Goal: Transaction & Acquisition: Purchase product/service

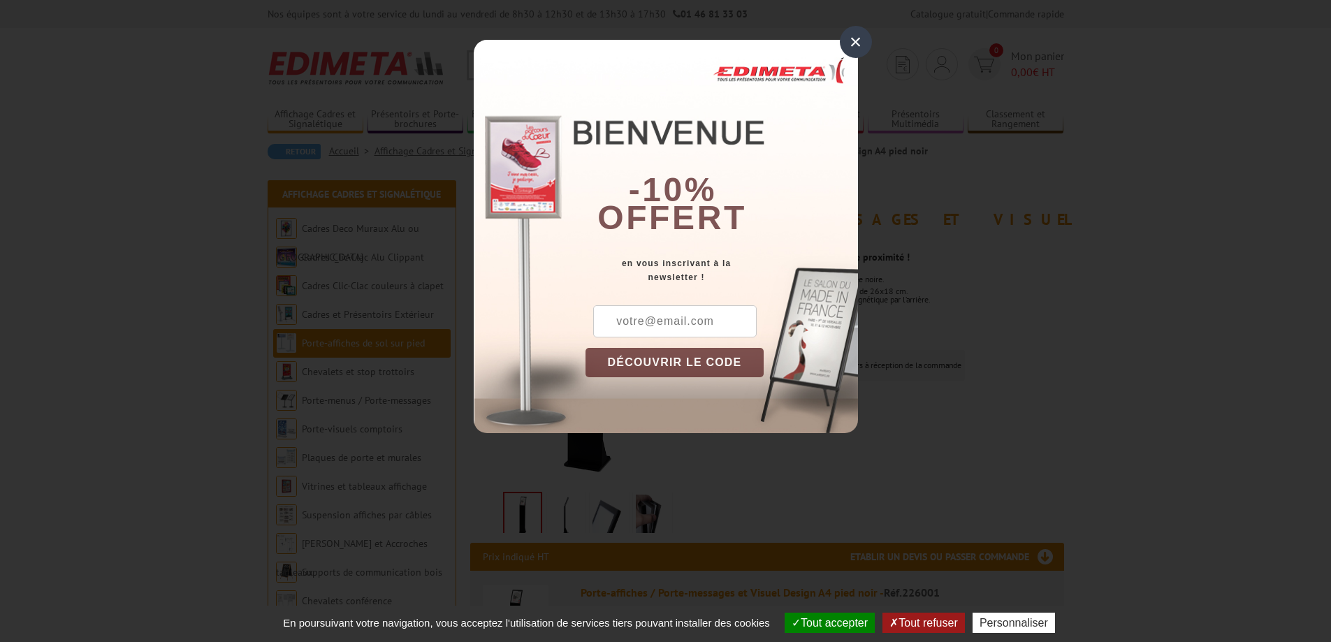
click at [856, 38] on div "×" at bounding box center [856, 42] width 32 height 32
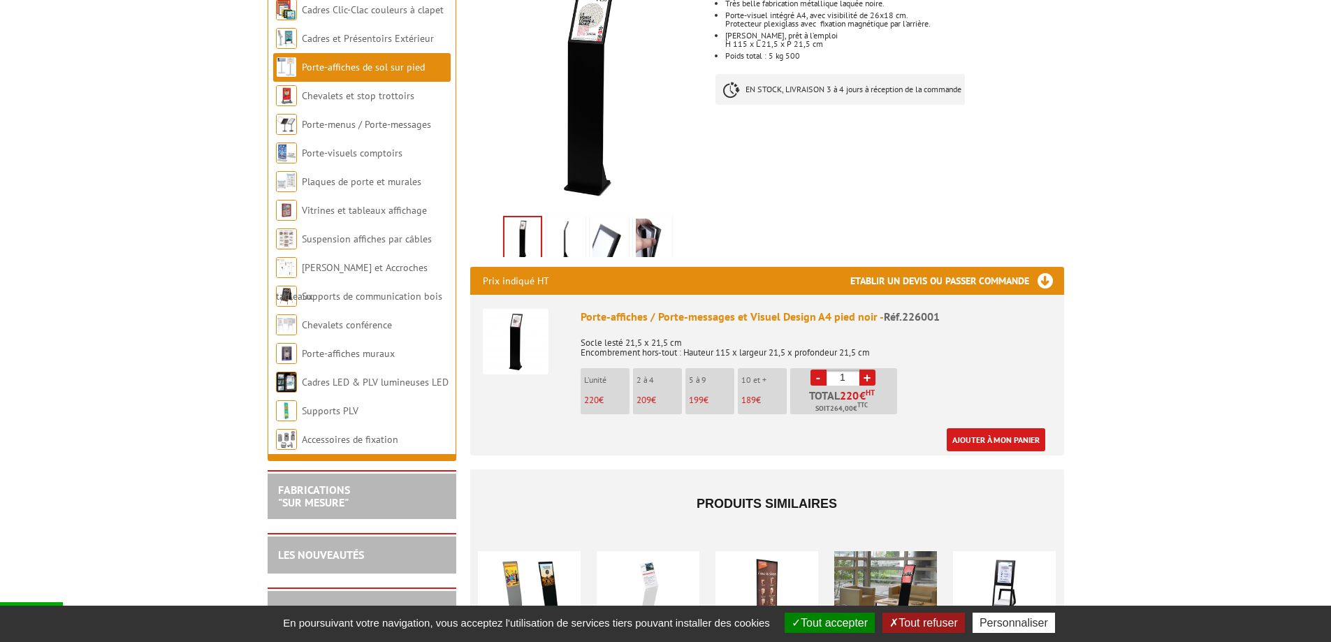
scroll to position [280, 0]
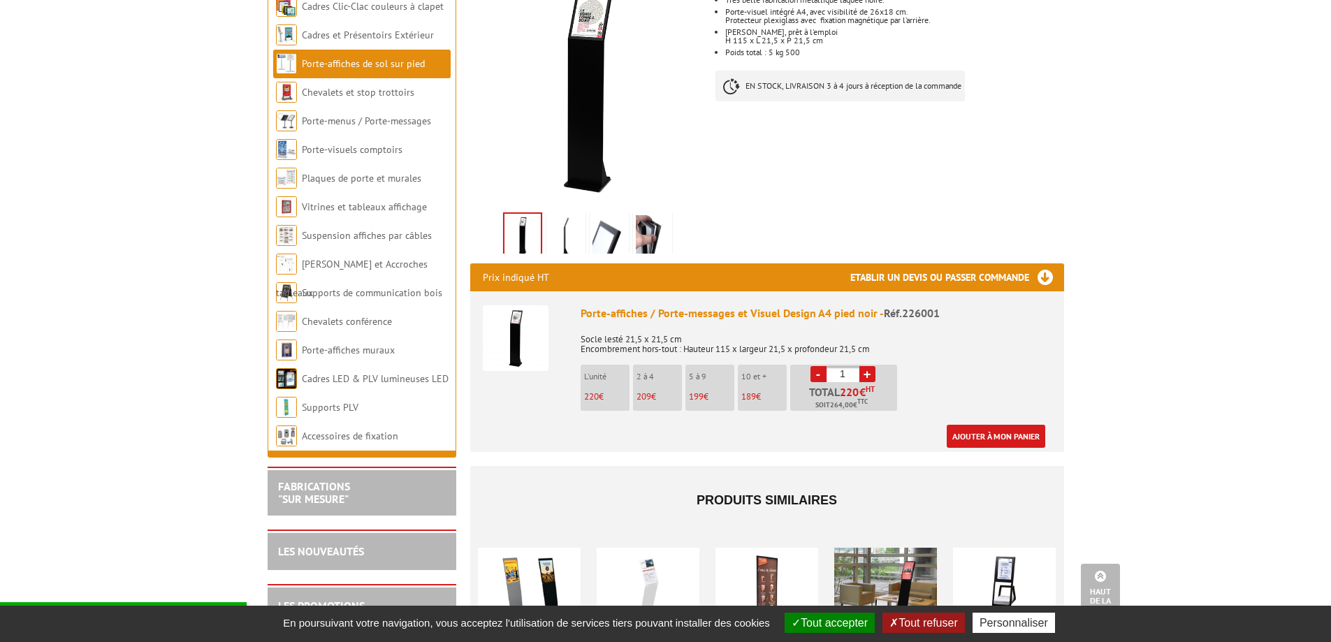
click at [1148, 224] on body "Nos équipes sont à votre service du lundi au vendredi de 8h30 à 12h30 et de 13h…" at bounding box center [665, 470] width 1331 height 1500
click at [699, 370] on li "5 à 9 199 €" at bounding box center [710, 388] width 49 height 46
click at [707, 392] on p "199 €" at bounding box center [711, 397] width 45 height 10
click at [864, 366] on link "+" at bounding box center [868, 374] width 16 height 16
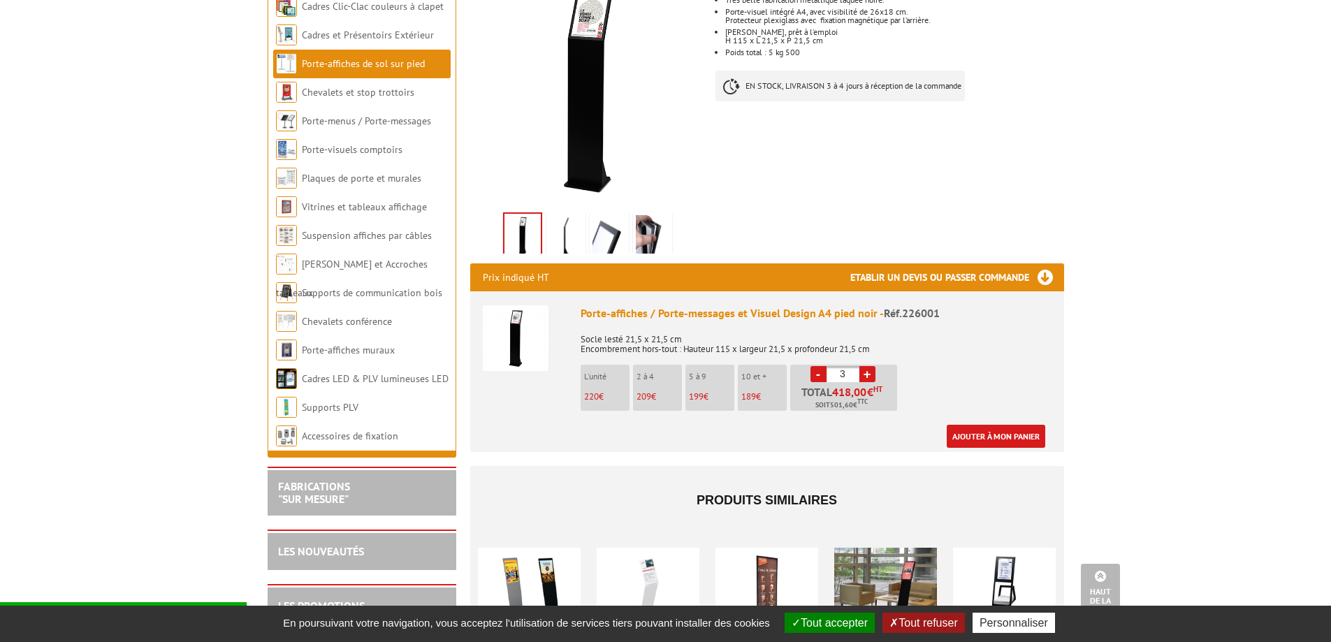
click at [864, 366] on link "+" at bounding box center [868, 374] width 16 height 16
type input "6"
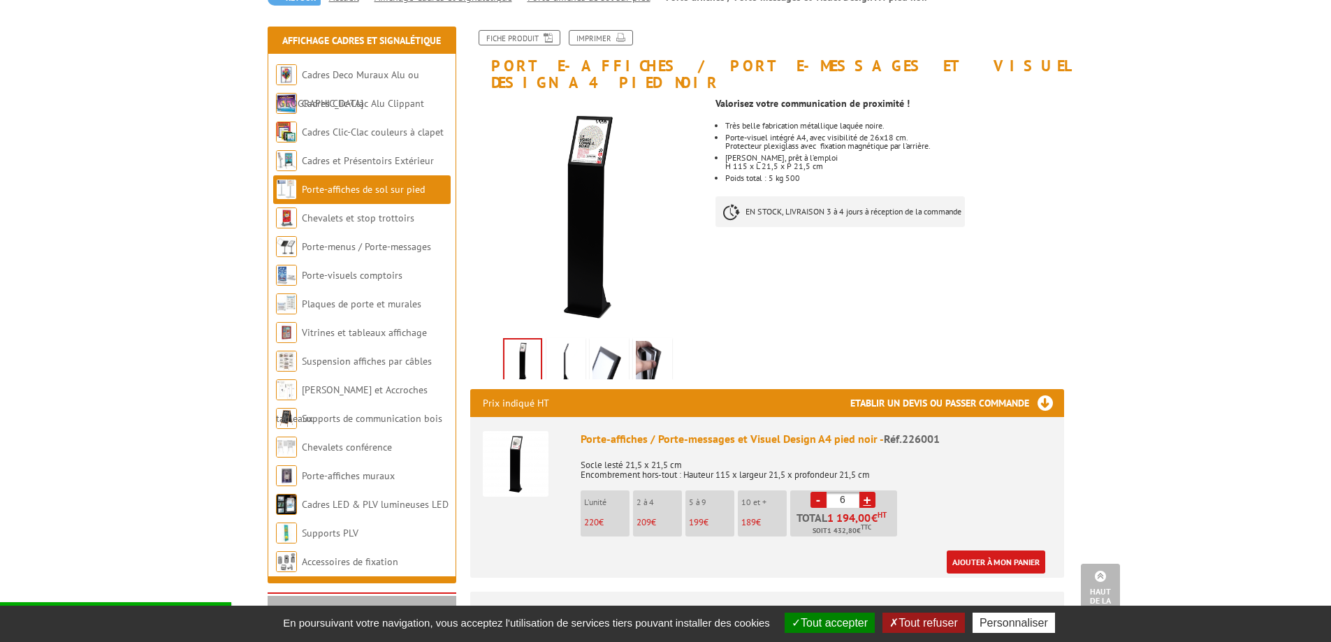
scroll to position [0, 0]
